Goal: Check status

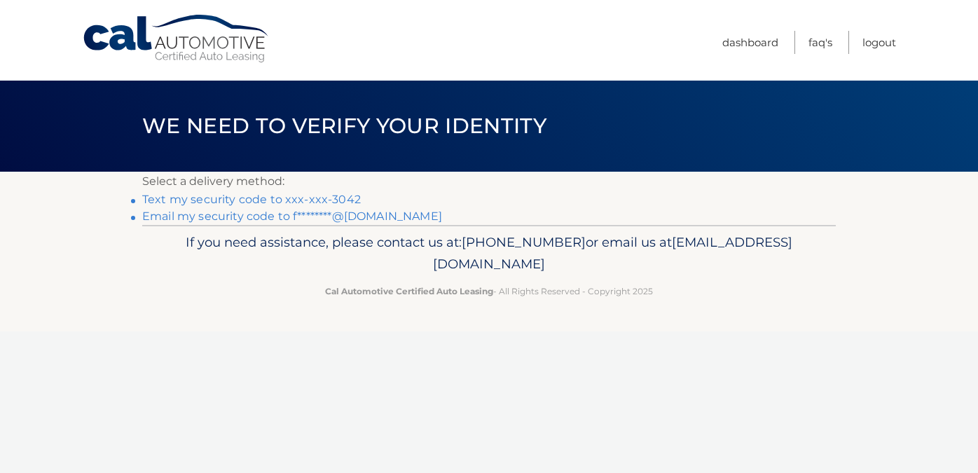
click at [284, 203] on link "Text my security code to xxx-xxx-3042" at bounding box center [251, 199] width 219 height 13
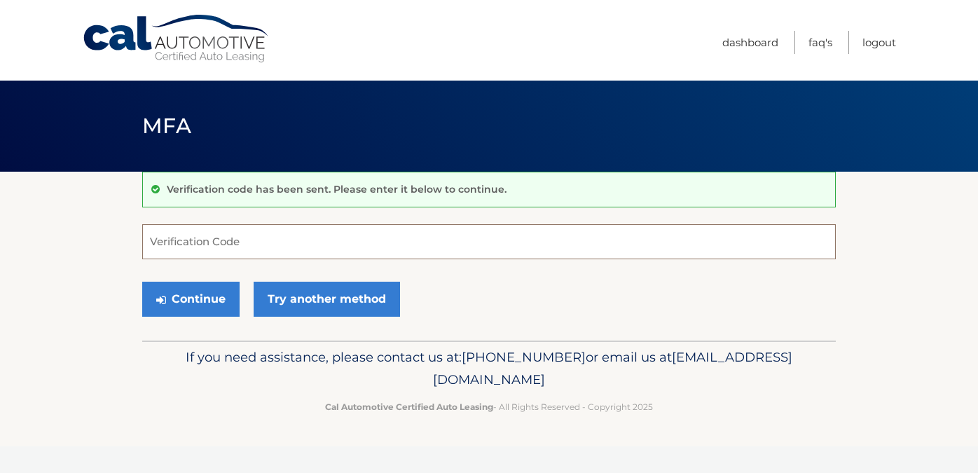
click at [340, 242] on input "Verification Code" at bounding box center [489, 241] width 694 height 35
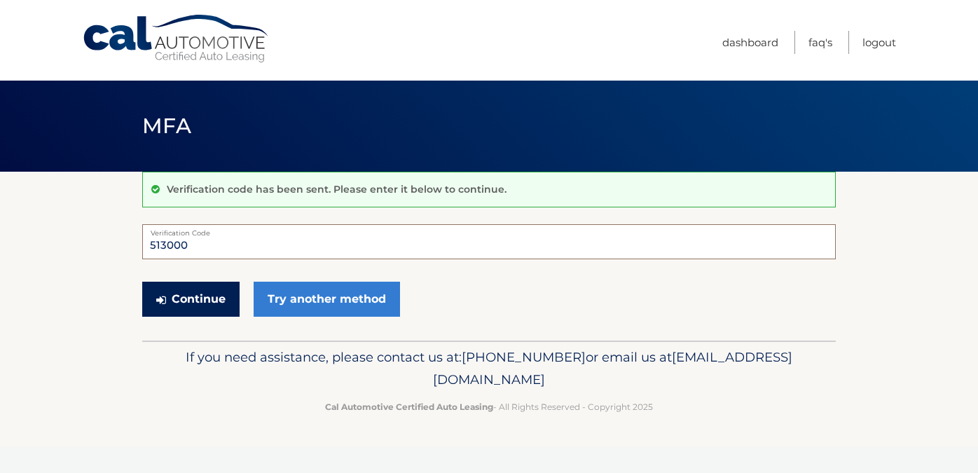
type input "513000"
click at [210, 295] on button "Continue" at bounding box center [190, 299] width 97 height 35
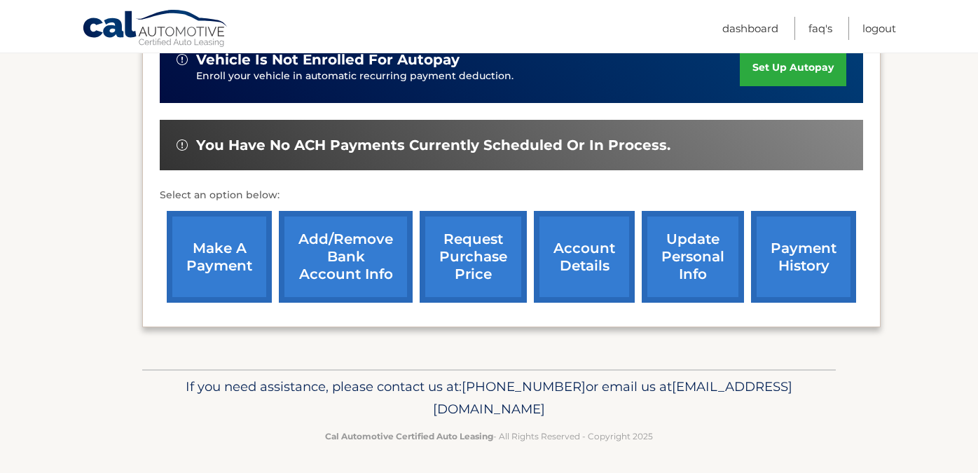
scroll to position [376, 0]
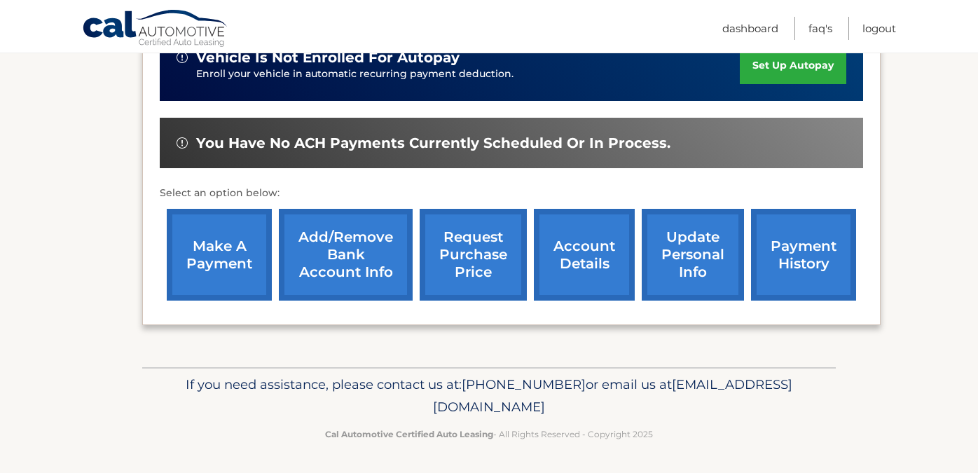
click at [586, 254] on link "account details" at bounding box center [584, 255] width 101 height 92
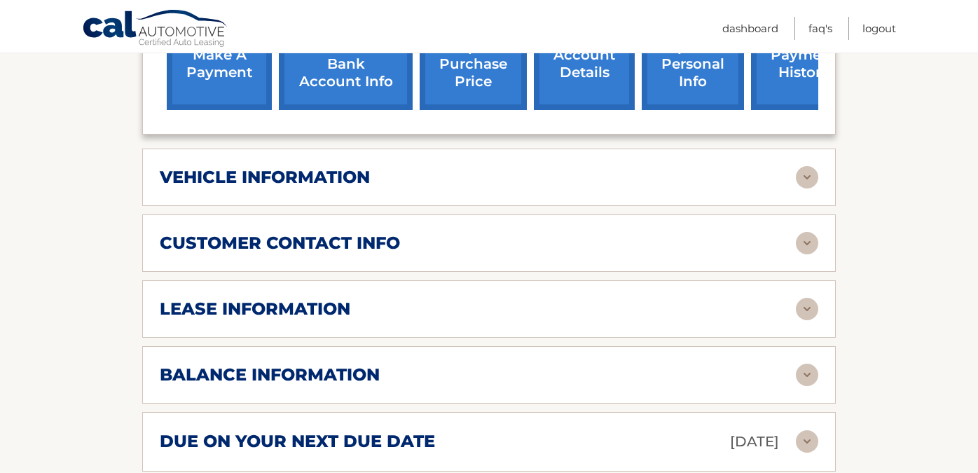
scroll to position [589, 0]
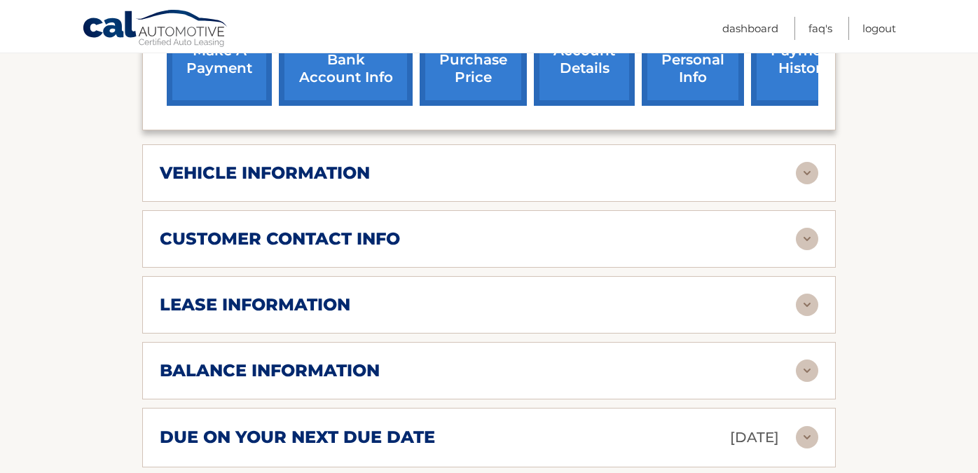
click at [301, 306] on h2 "lease information" at bounding box center [255, 304] width 191 height 21
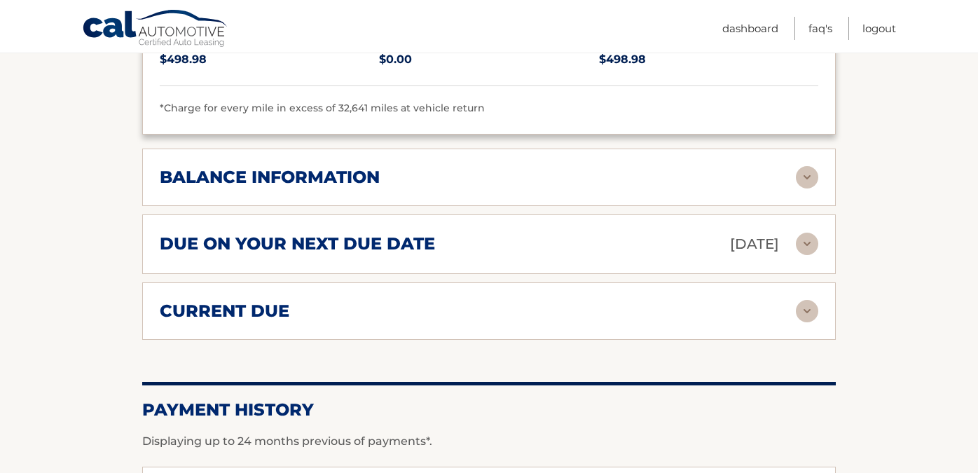
scroll to position [1047, 0]
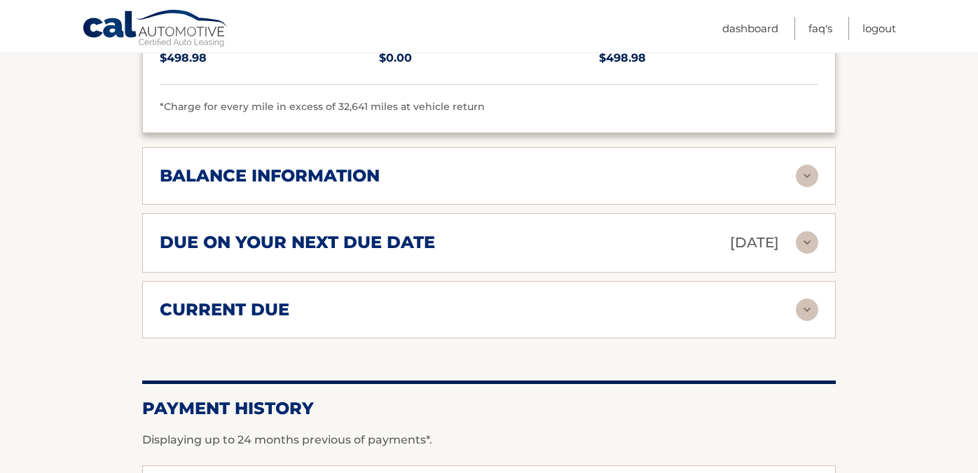
click at [281, 180] on h2 "balance information" at bounding box center [270, 175] width 220 height 21
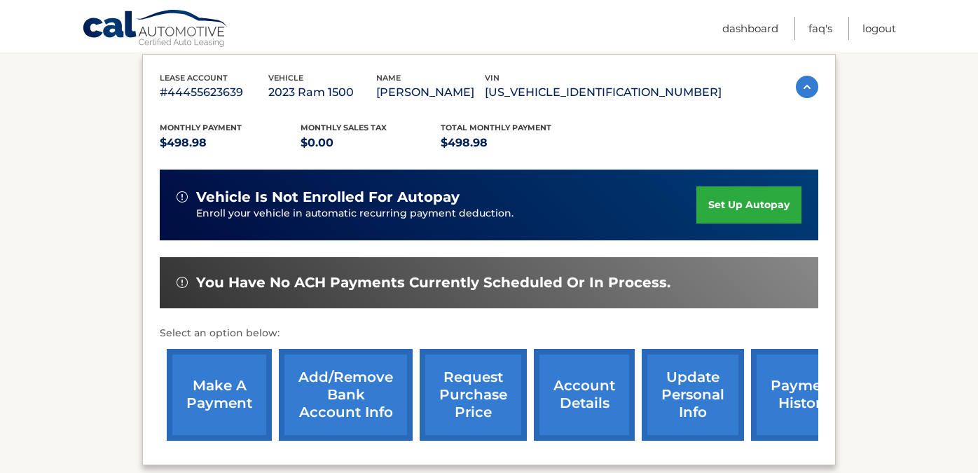
scroll to position [260, 0]
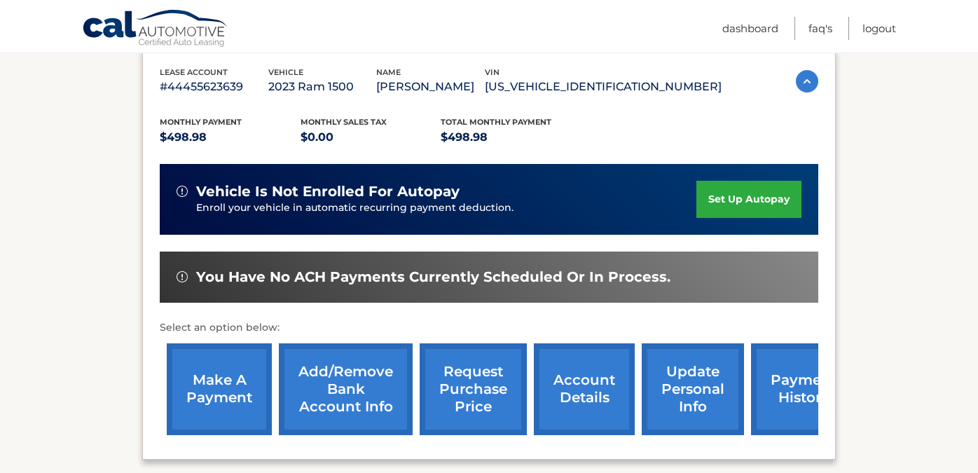
click at [472, 377] on link "request purchase price" at bounding box center [473, 389] width 107 height 92
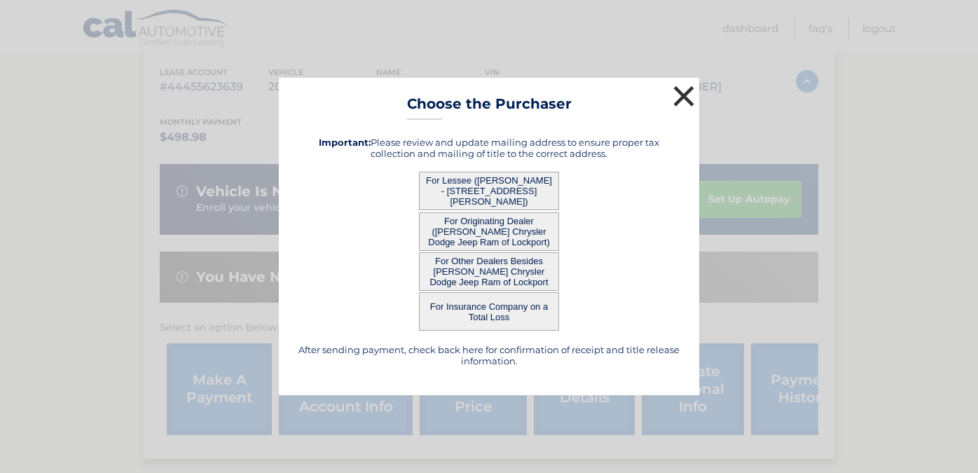
click at [681, 96] on button "×" at bounding box center [684, 96] width 28 height 28
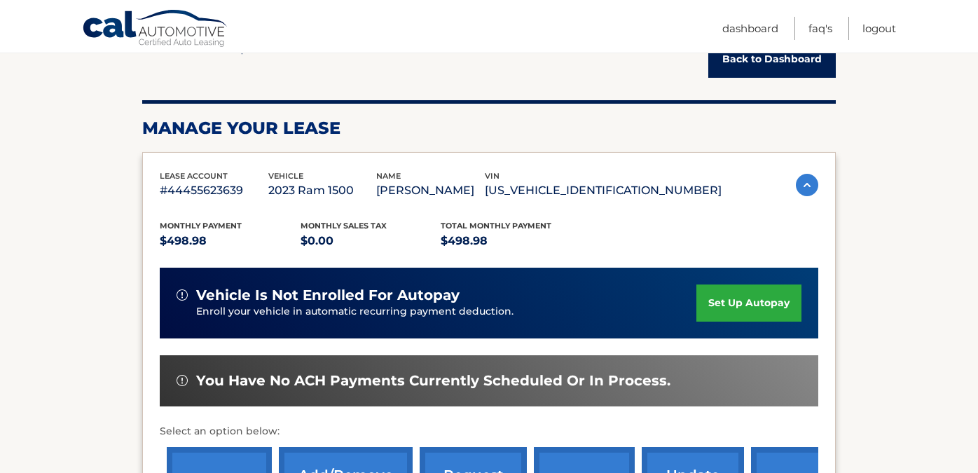
scroll to position [0, 0]
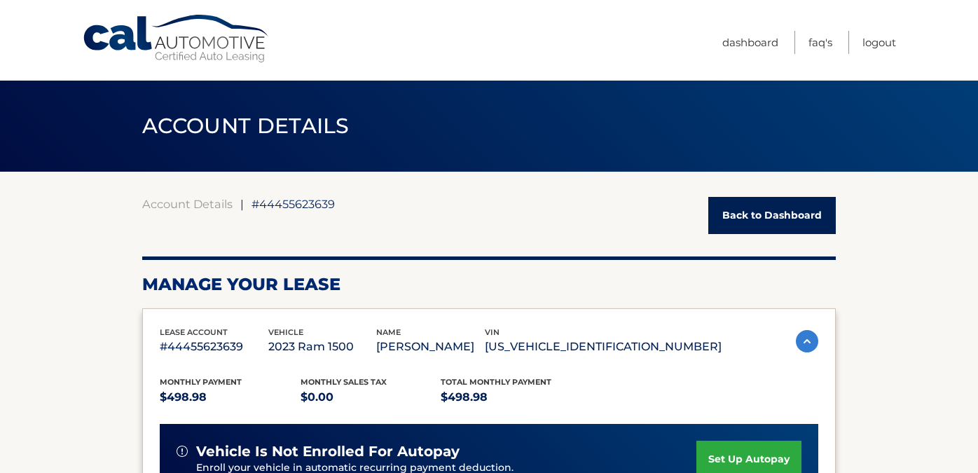
click at [149, 48] on link "Cal Automotive" at bounding box center [176, 39] width 189 height 50
